Goal: Task Accomplishment & Management: Manage account settings

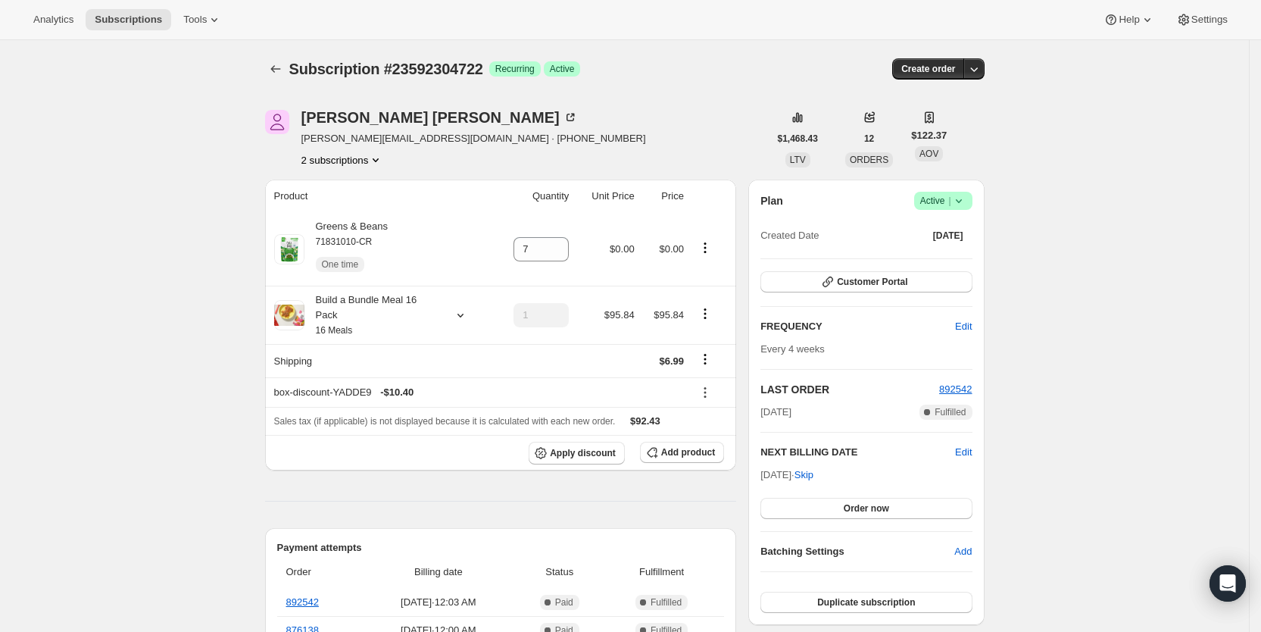
scroll to position [280, 0]
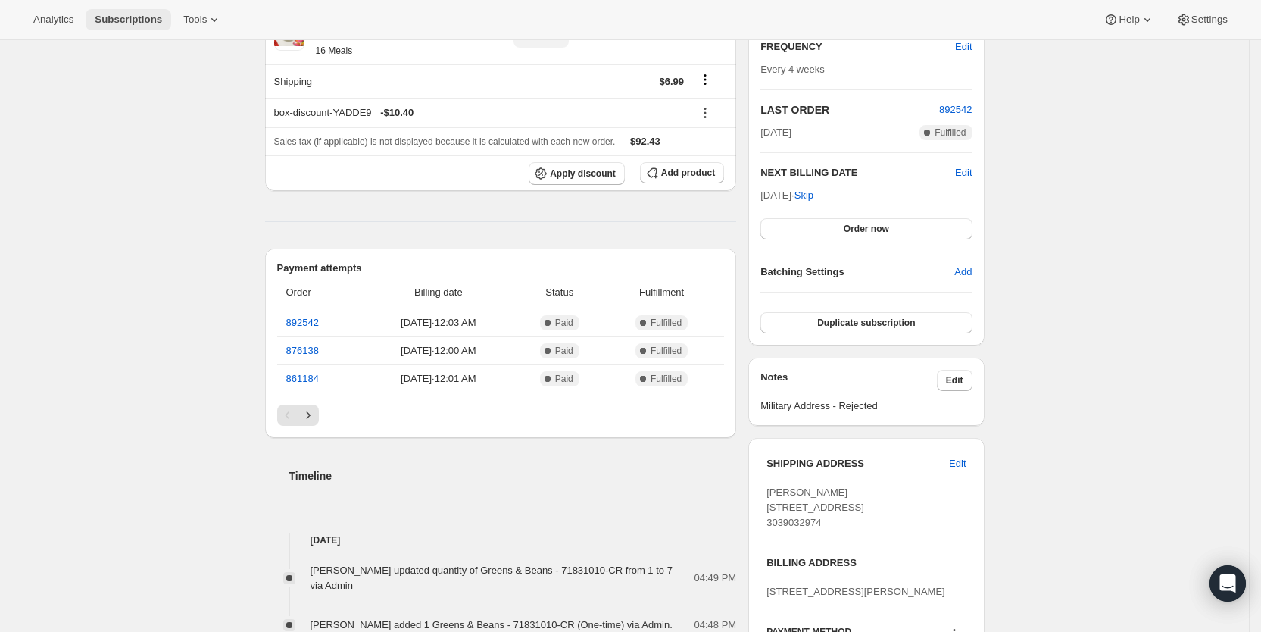
drag, startPoint x: 0, startPoint y: 0, endPoint x: 120, endPoint y: 13, distance: 120.4
click at [120, 14] on span "Subscriptions" at bounding box center [128, 20] width 67 height 12
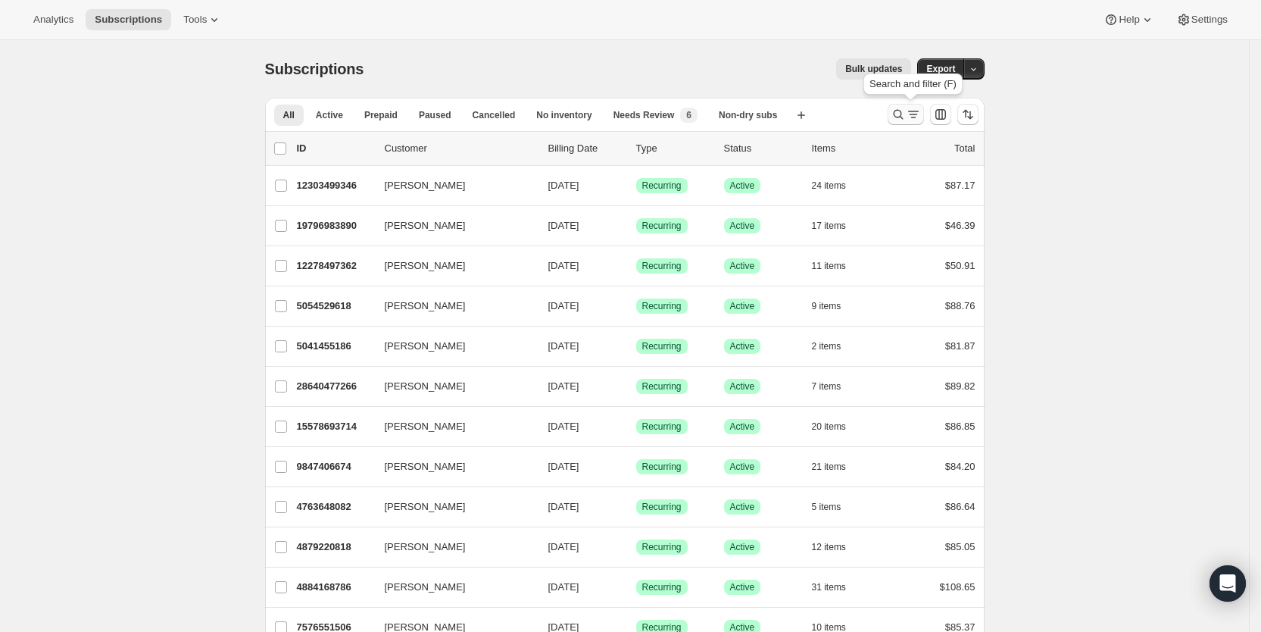
click at [906, 119] on icon "Search and filter results" at bounding box center [898, 114] width 15 height 15
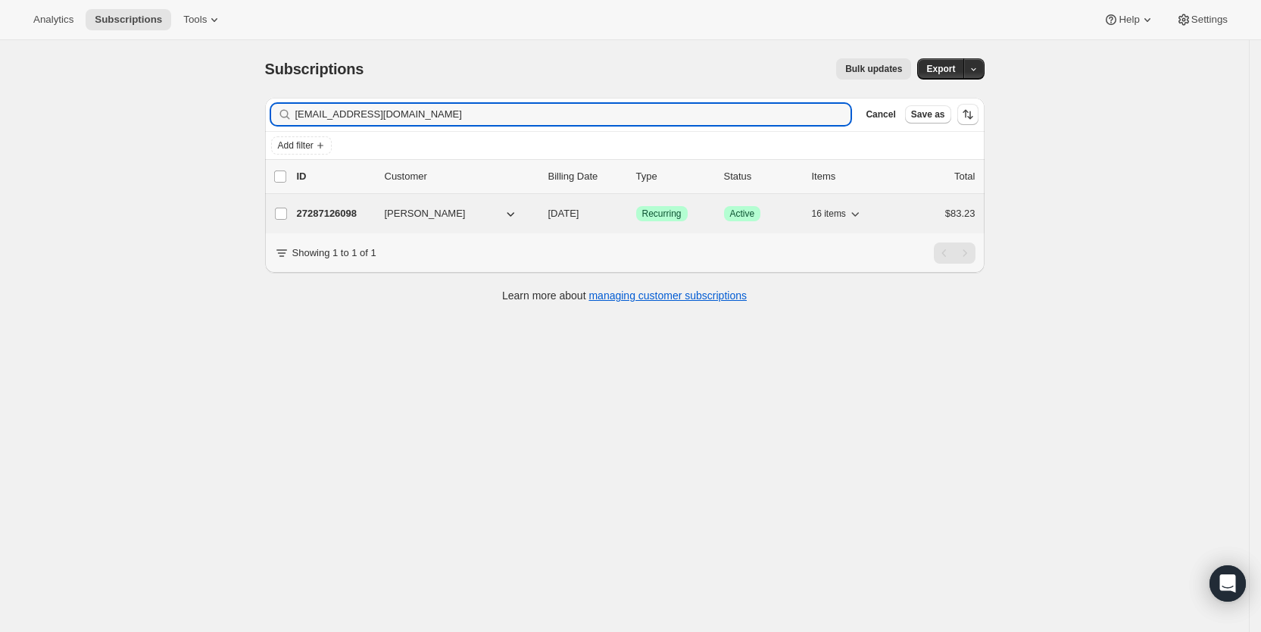
type input "[EMAIL_ADDRESS][DOMAIN_NAME]"
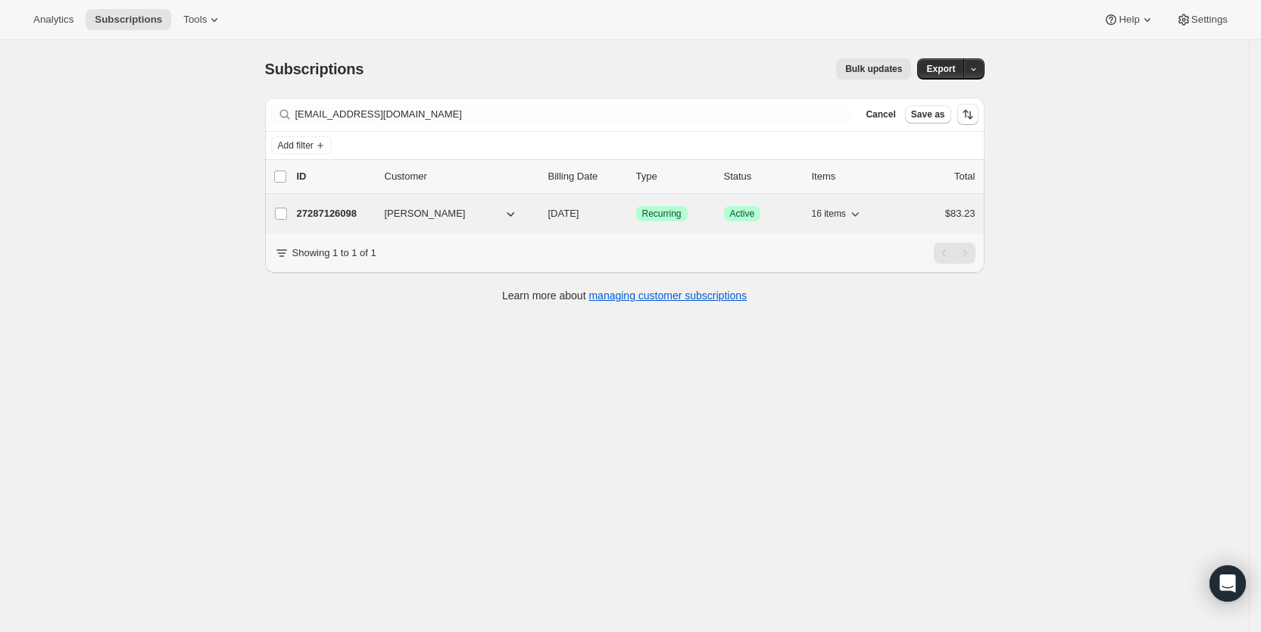
click at [567, 208] on span "[DATE]" at bounding box center [563, 213] width 31 height 11
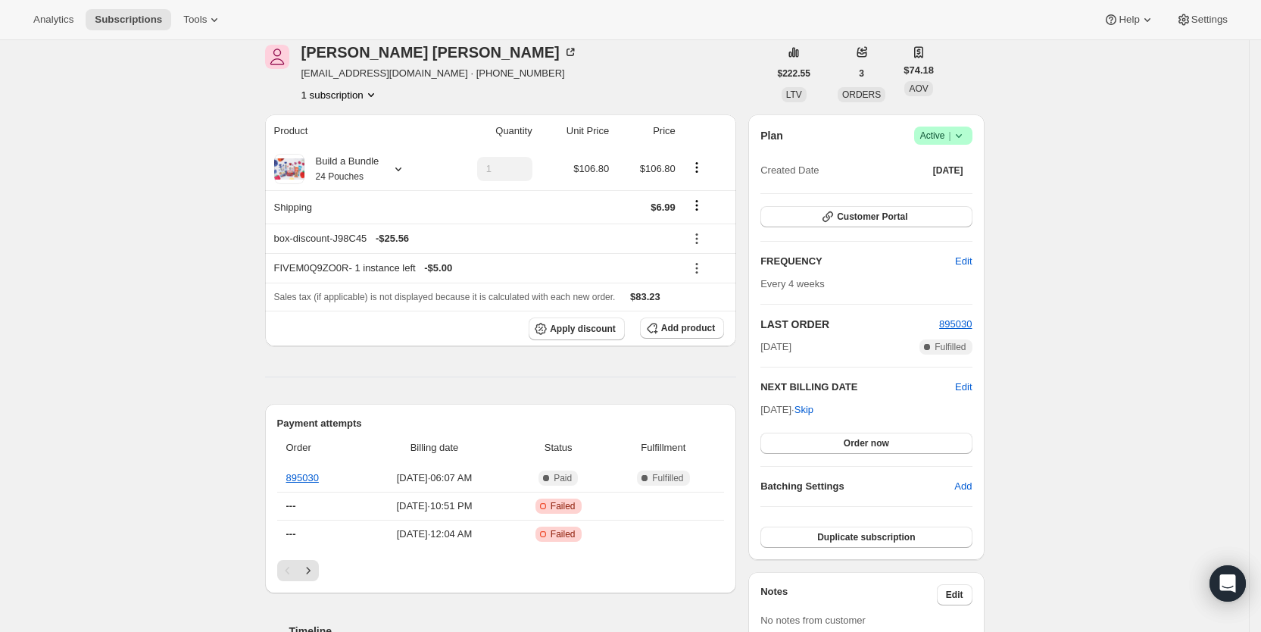
scroll to position [63, 0]
click at [935, 222] on button "Customer Portal" at bounding box center [866, 218] width 211 height 21
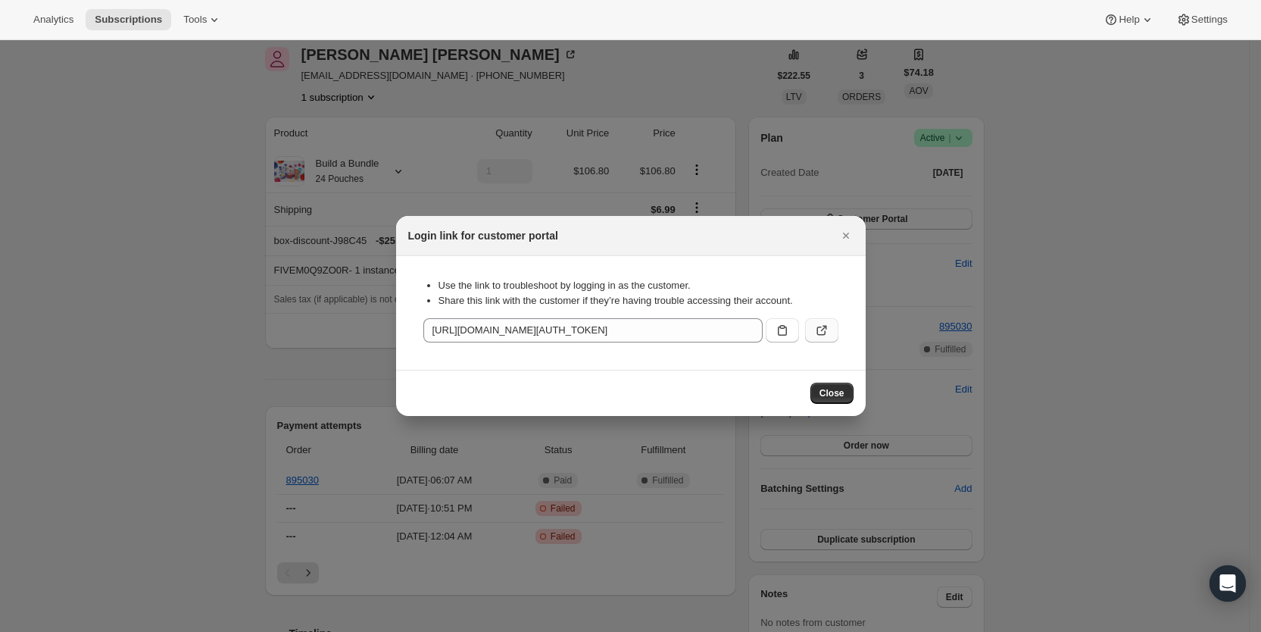
click at [829, 330] on button ":r5mq:" at bounding box center [821, 330] width 33 height 24
